Goal: Register for event/course

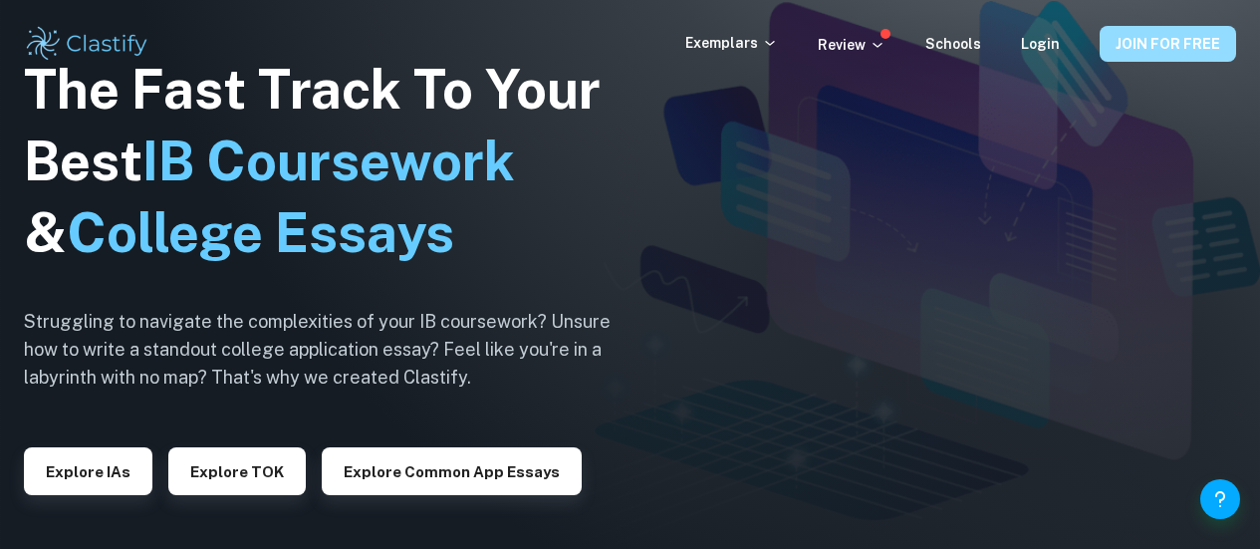
click at [1127, 32] on button "JOIN FOR FREE" at bounding box center [1168, 44] width 136 height 36
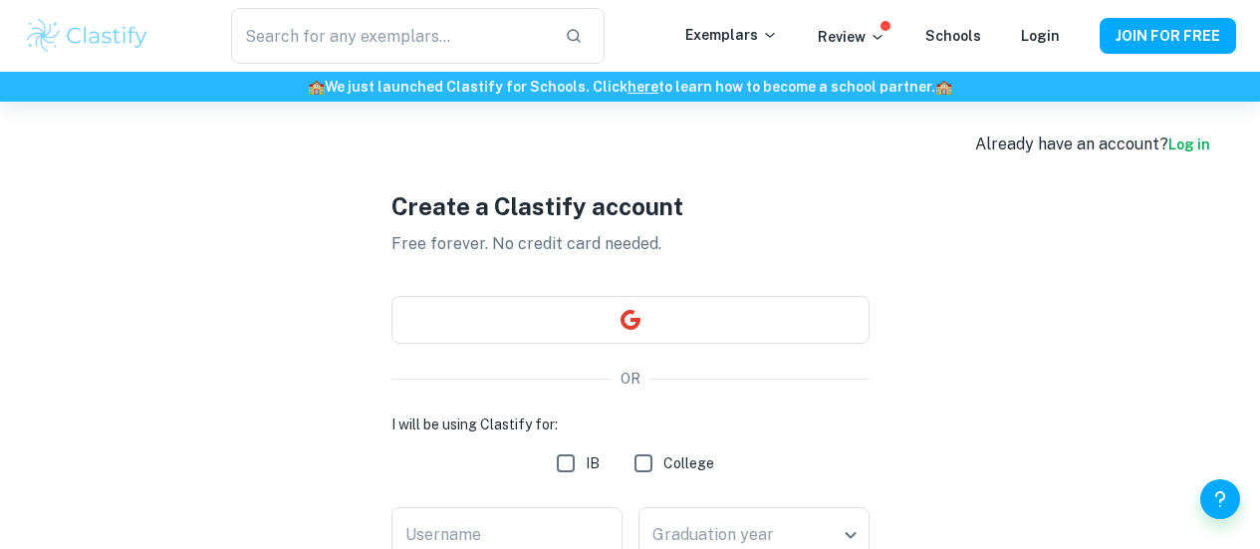
scroll to position [4, 0]
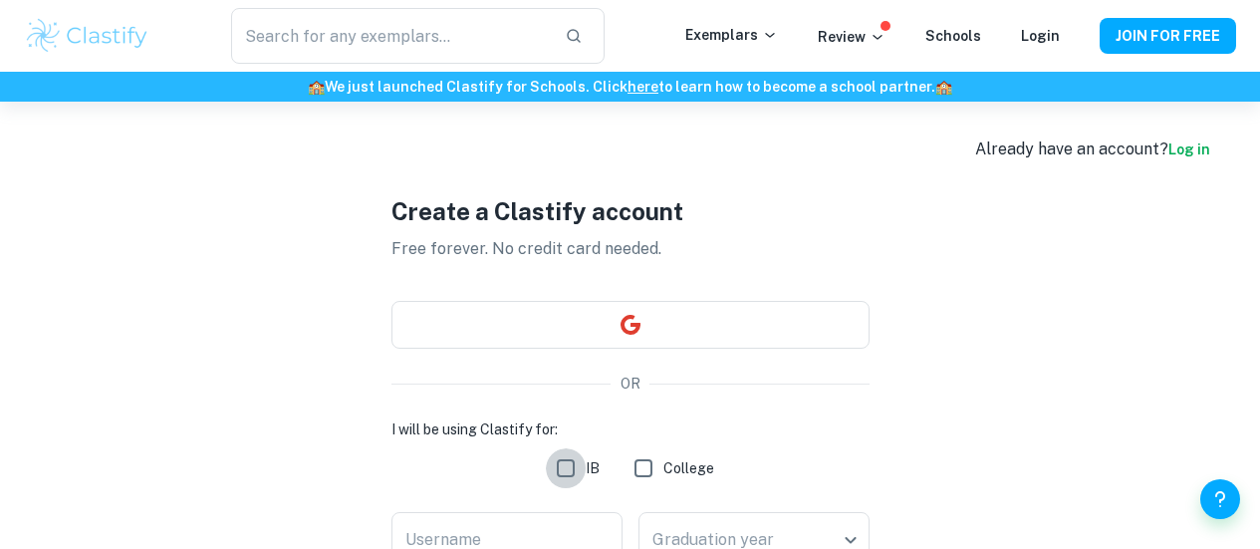
click at [570, 463] on input "IB" at bounding box center [566, 468] width 40 height 40
checkbox input "true"
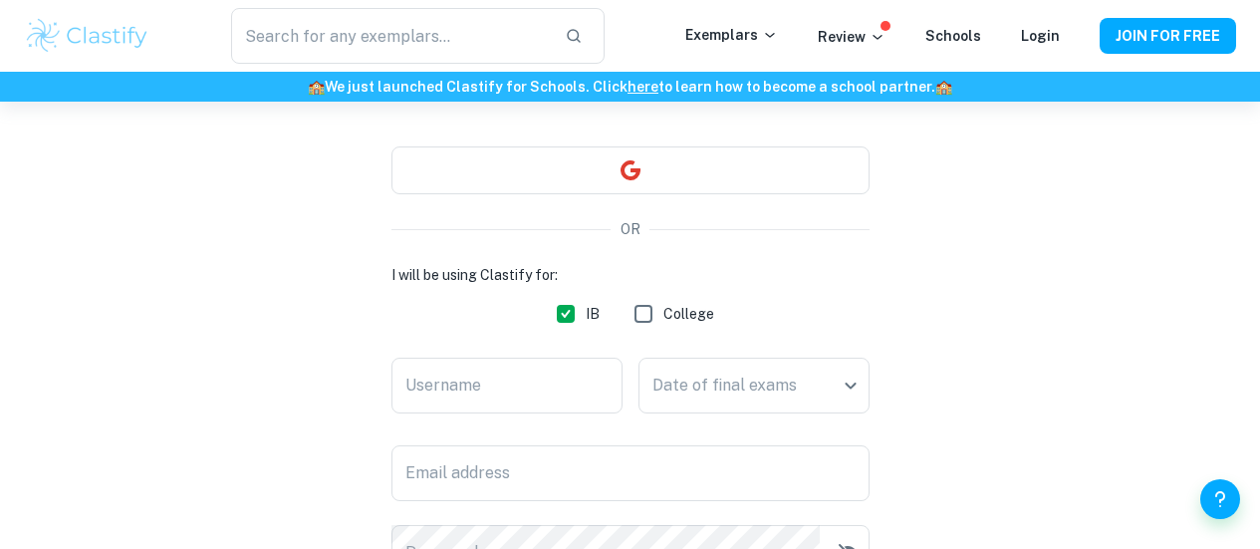
scroll to position [159, 0]
click at [501, 384] on input "Username" at bounding box center [507, 385] width 231 height 56
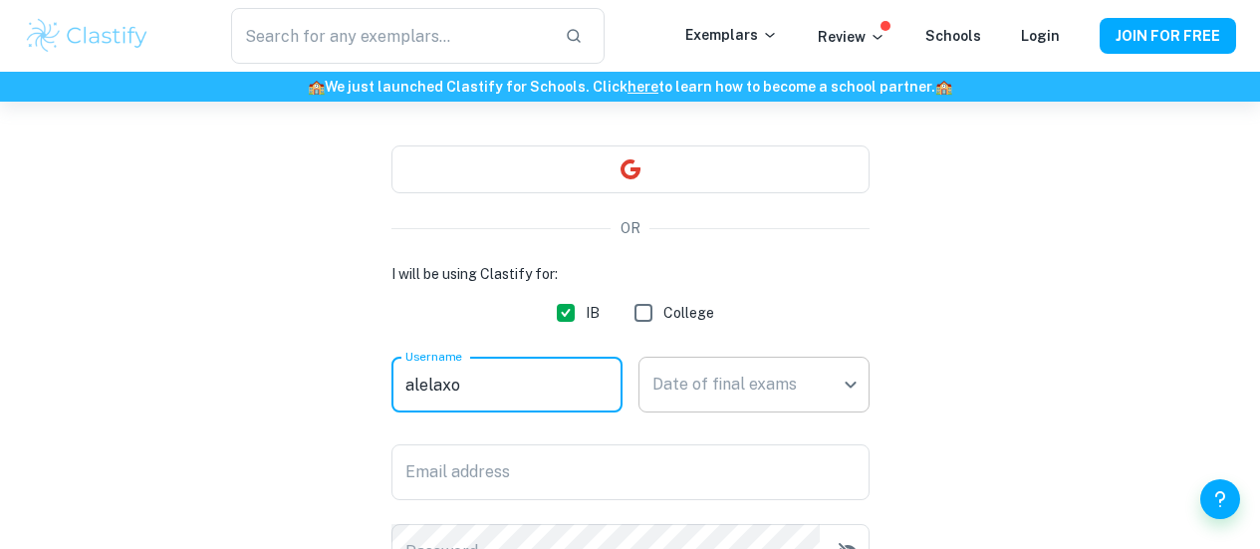
type input "alelaxo"
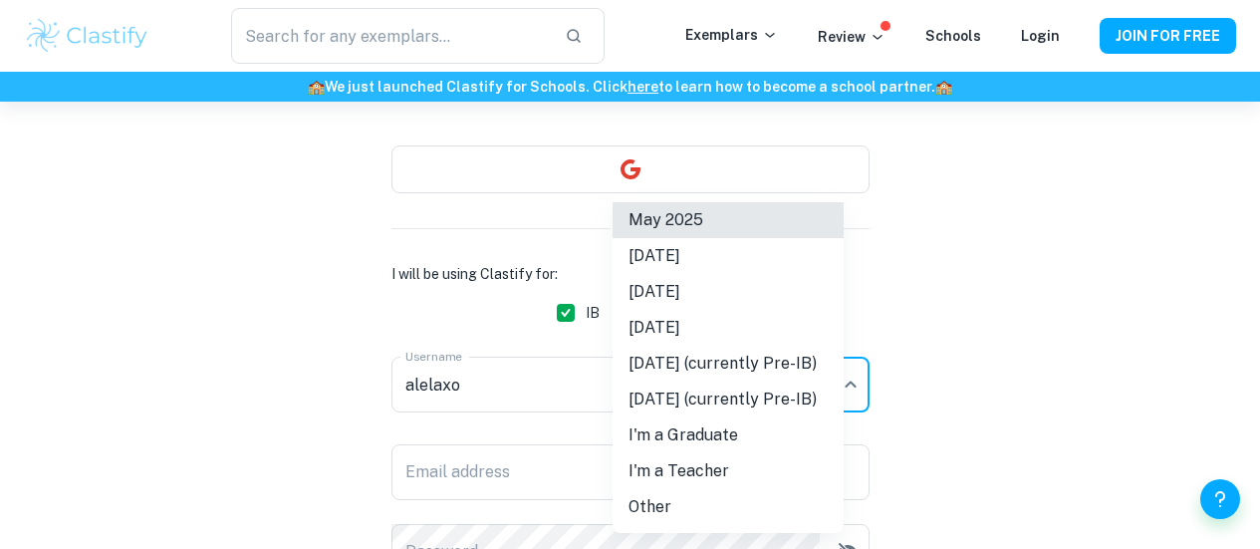
click at [694, 388] on body "We value your privacy We use cookies to enhance your browsing experience, serve…" at bounding box center [630, 216] width 1260 height 549
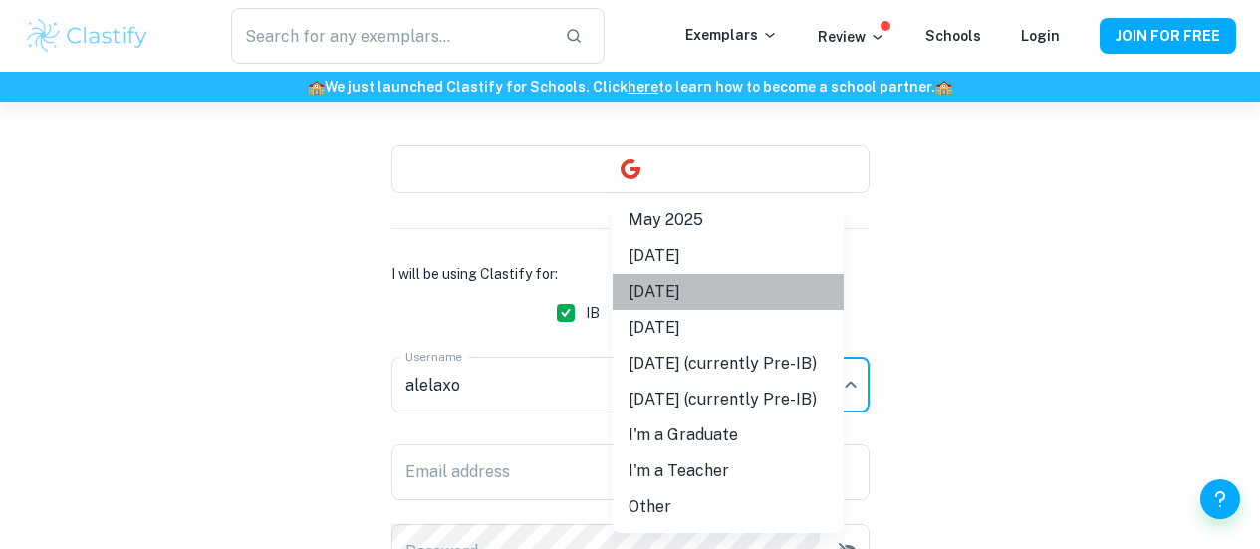
click at [727, 295] on li "May 2026" at bounding box center [728, 292] width 231 height 36
type input "M26"
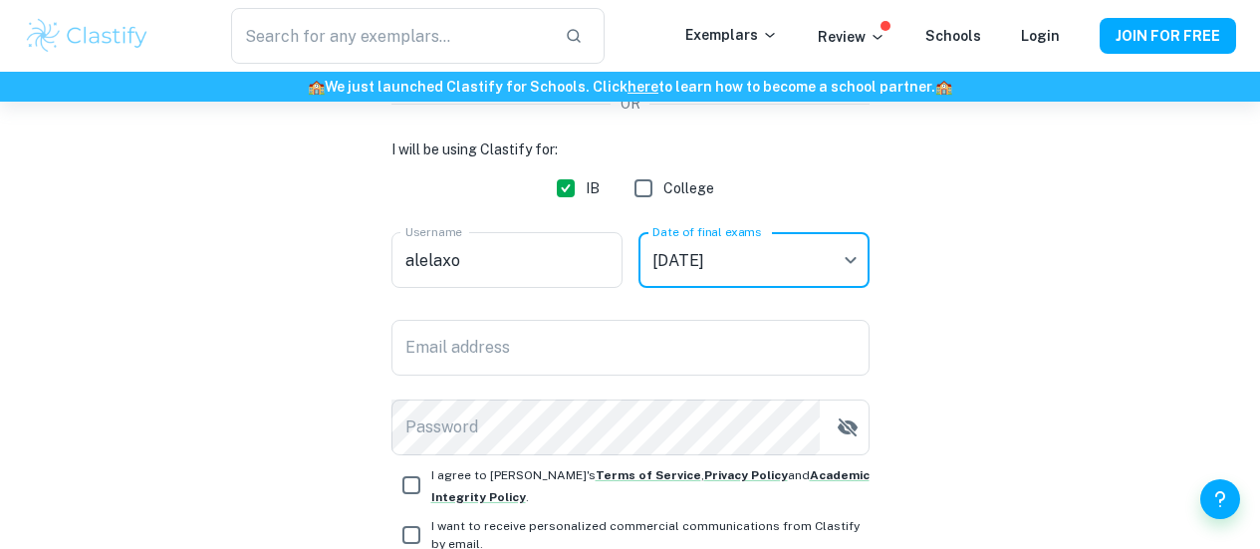
scroll to position [287, 0]
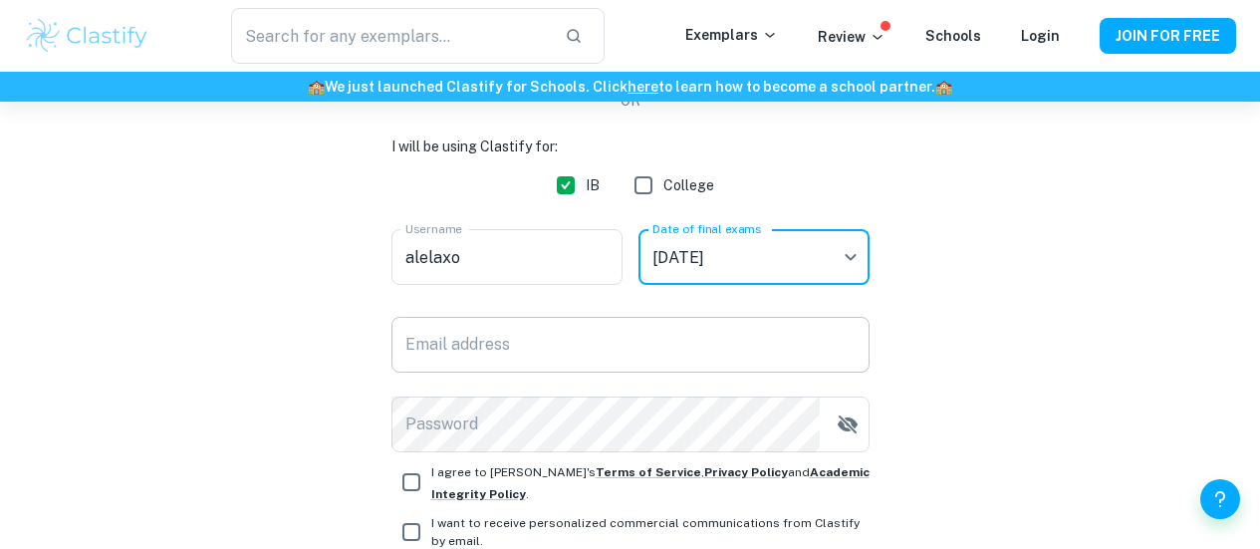
click at [617, 351] on input "Email address" at bounding box center [631, 345] width 478 height 56
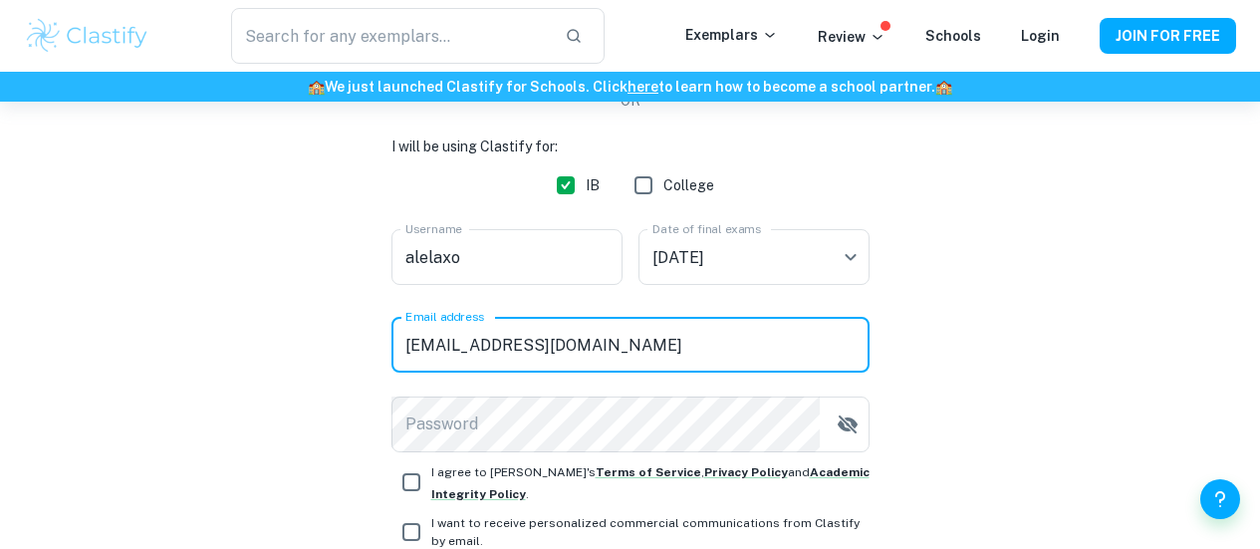
type input "alelanzala@gmail.com"
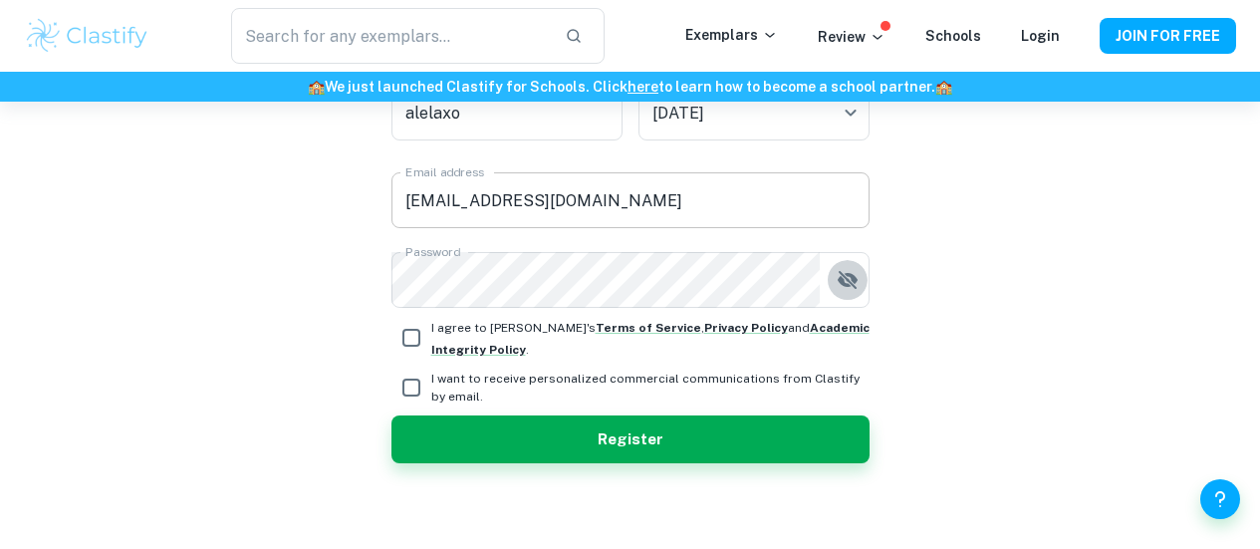
scroll to position [432, 0]
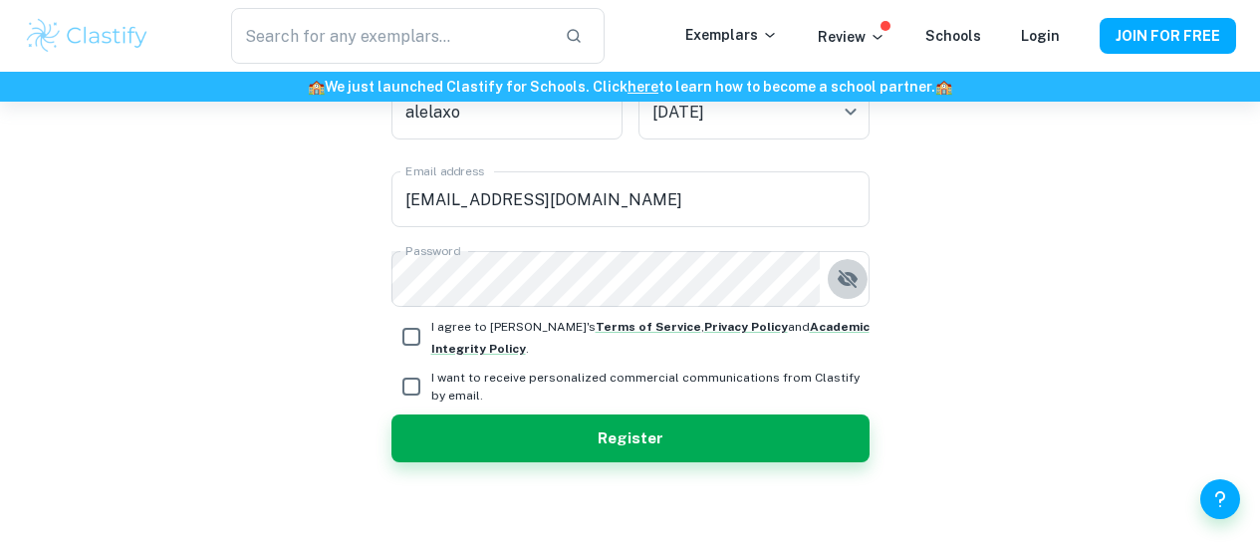
click at [412, 331] on input "I agree to Clastify's Terms of Service , Privacy Policy and Academic Integrity …" at bounding box center [412, 337] width 40 height 40
checkbox input "true"
click at [414, 393] on input "I want to receive personalized commercial communications from Clastify by email." at bounding box center [412, 387] width 40 height 40
checkbox input "true"
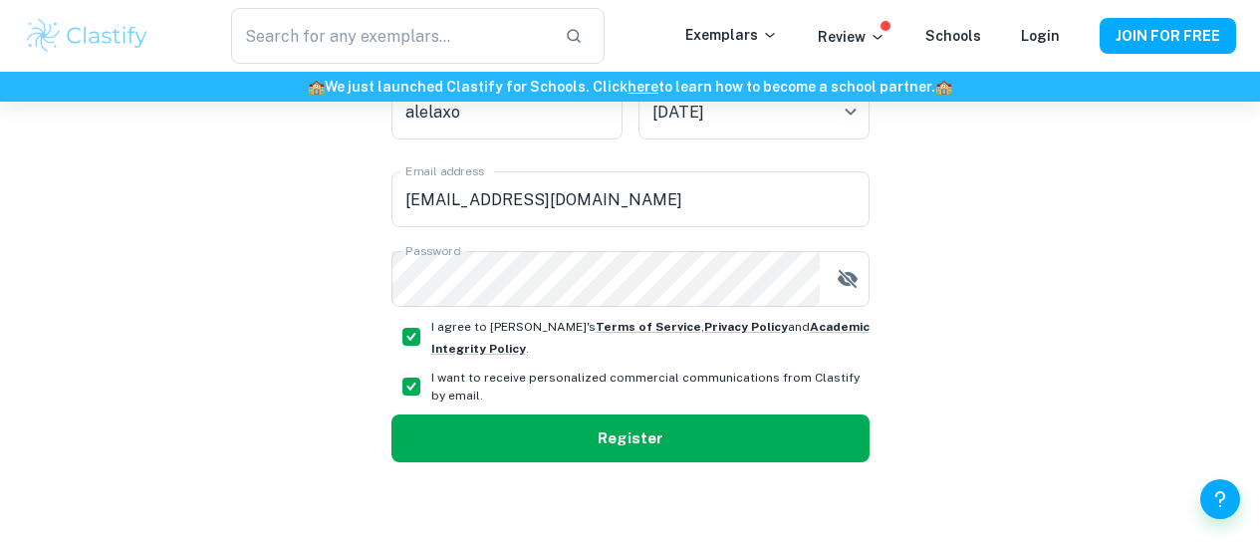
click at [573, 448] on button "Register" at bounding box center [631, 438] width 478 height 48
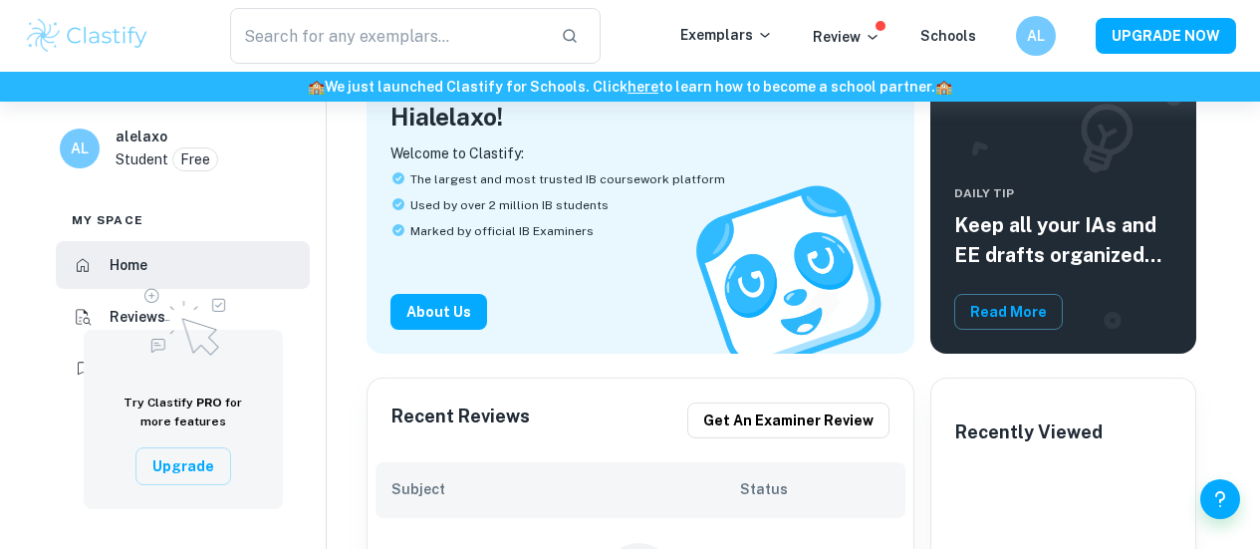
scroll to position [237, 0]
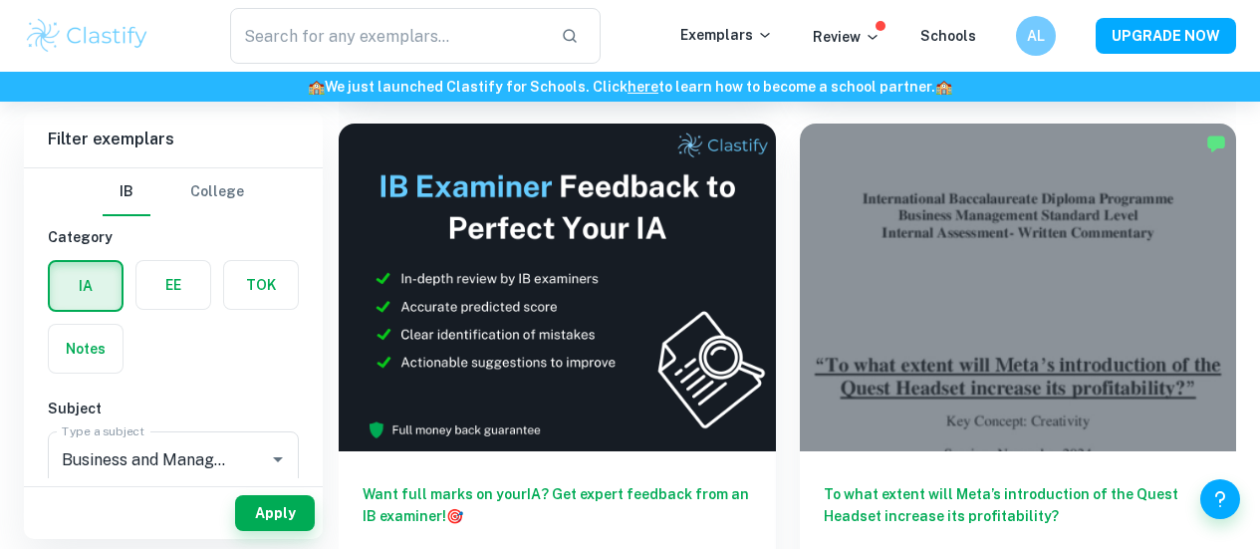
scroll to position [1078, 0]
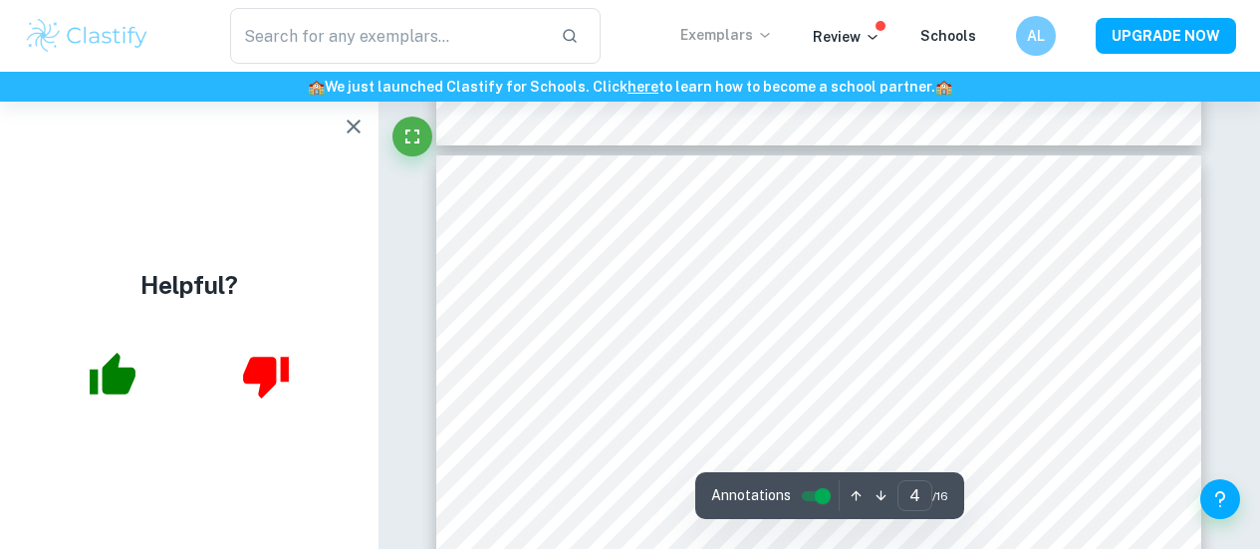
scroll to position [3215, 0]
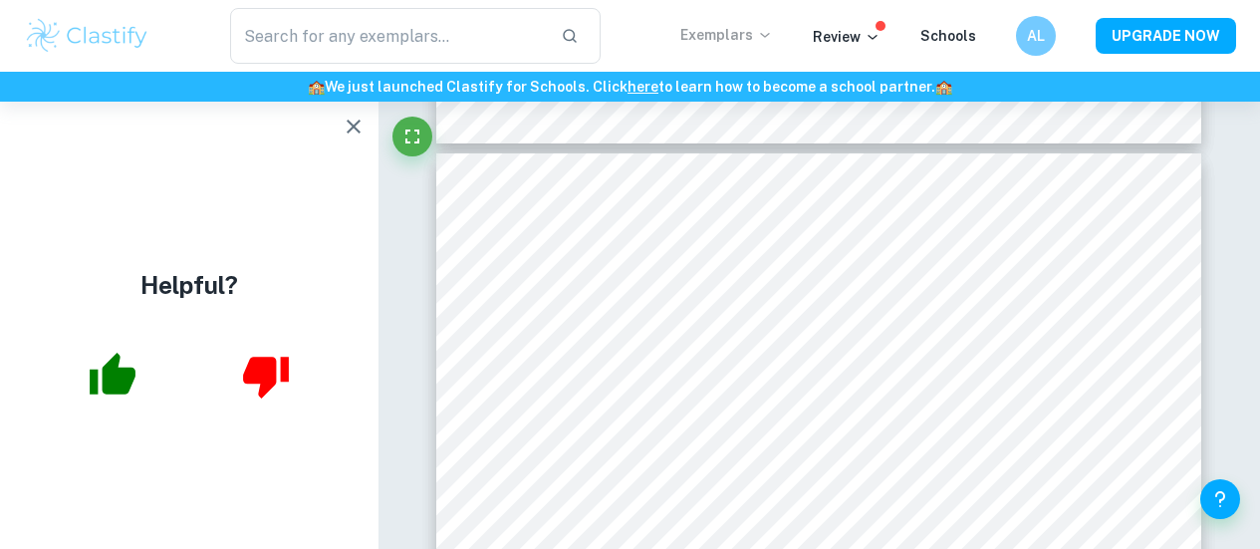
type input "3"
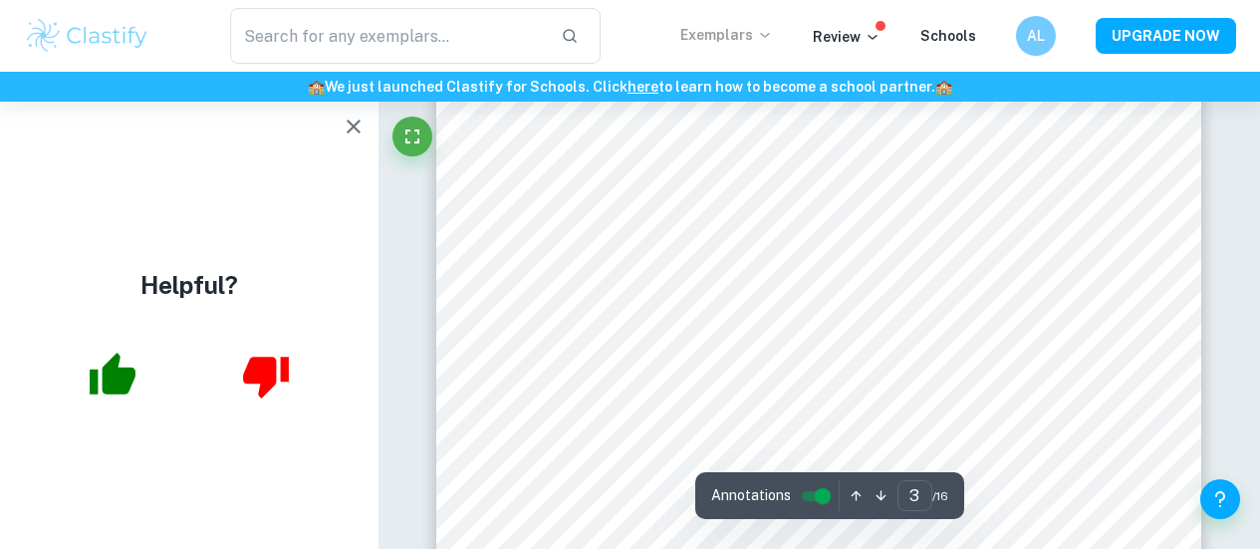
scroll to position [2360, 0]
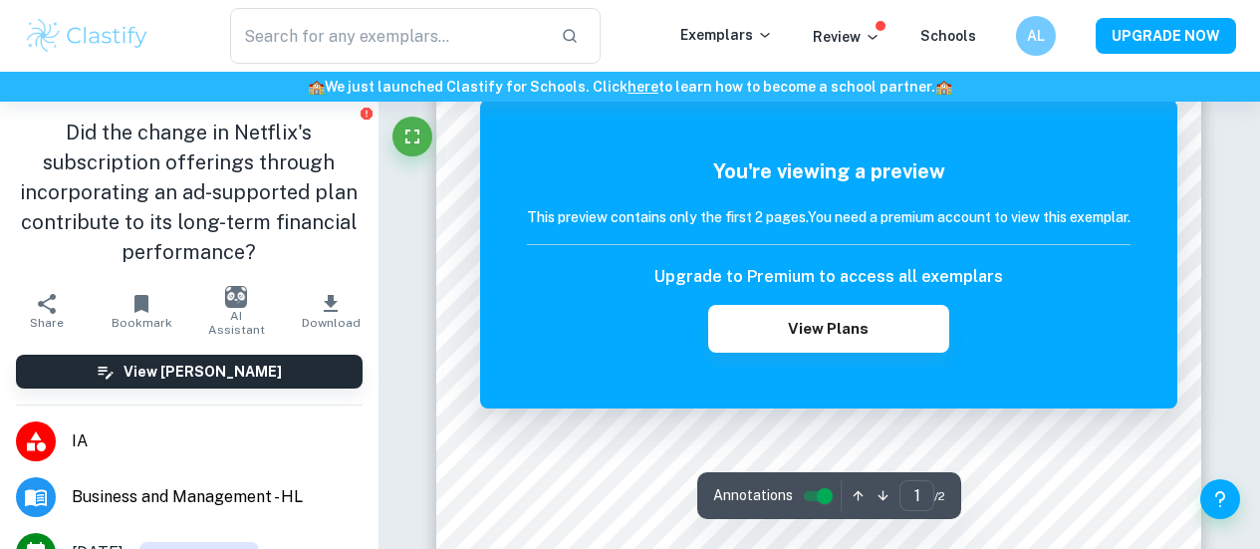
scroll to position [133, 0]
